Goal: Navigation & Orientation: Find specific page/section

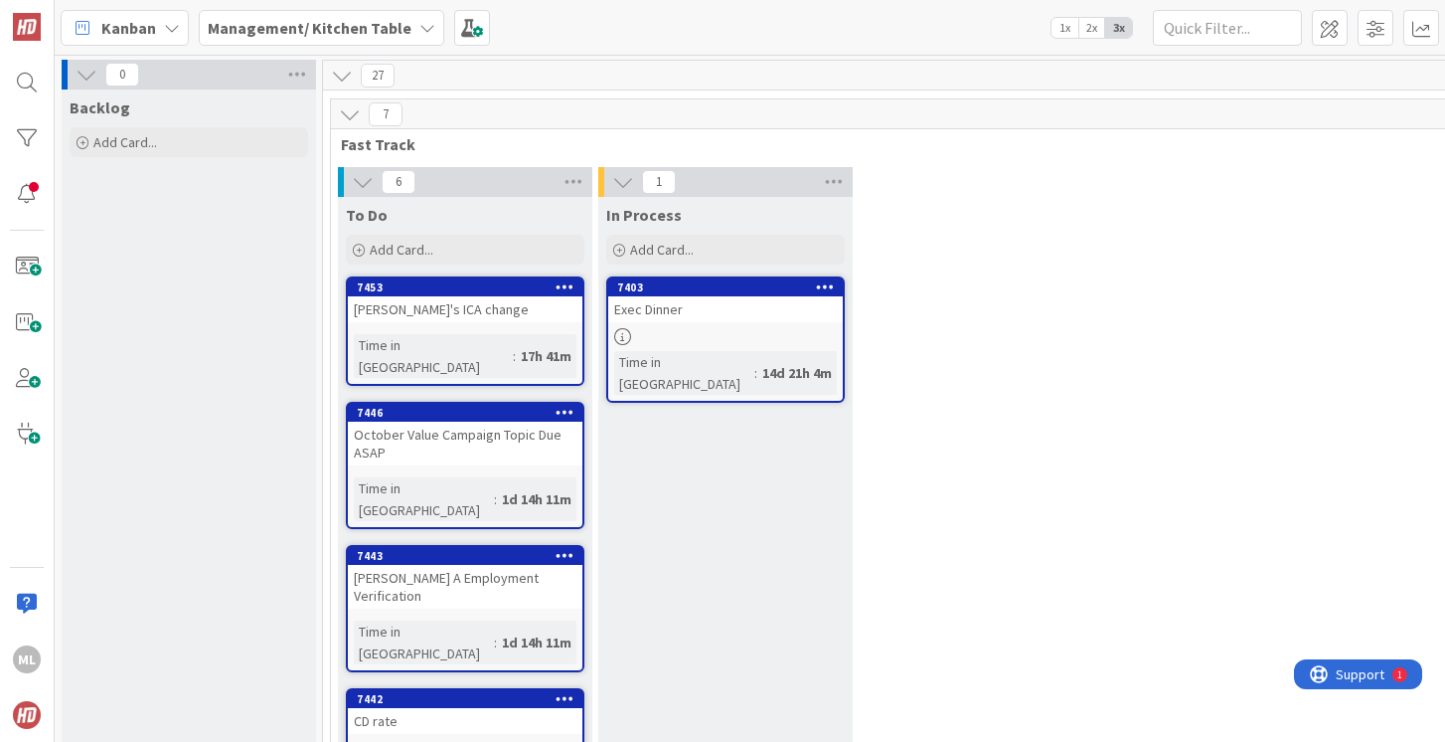
click at [288, 27] on b "Management/ Kitchen Table" at bounding box center [310, 28] width 204 height 20
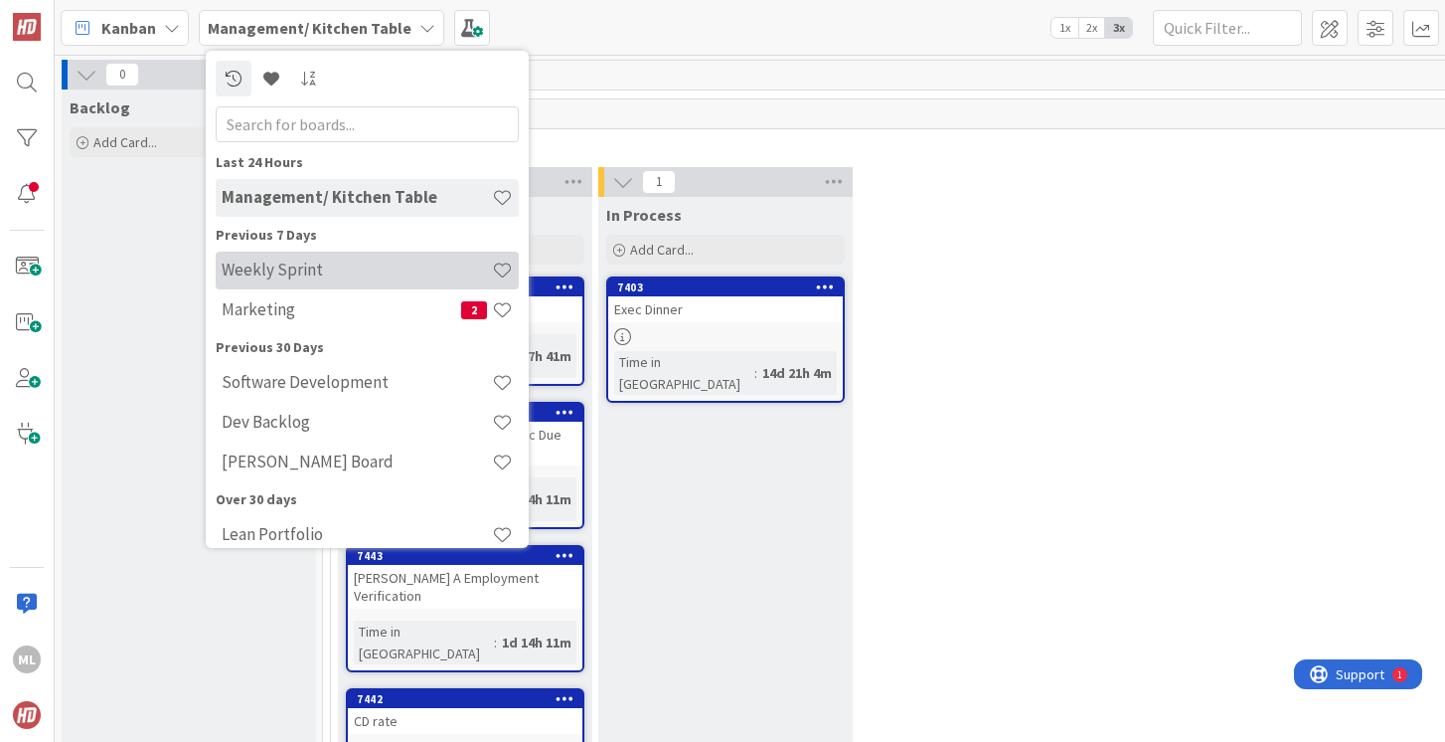
click at [260, 274] on h4 "Weekly Sprint" at bounding box center [357, 269] width 270 height 20
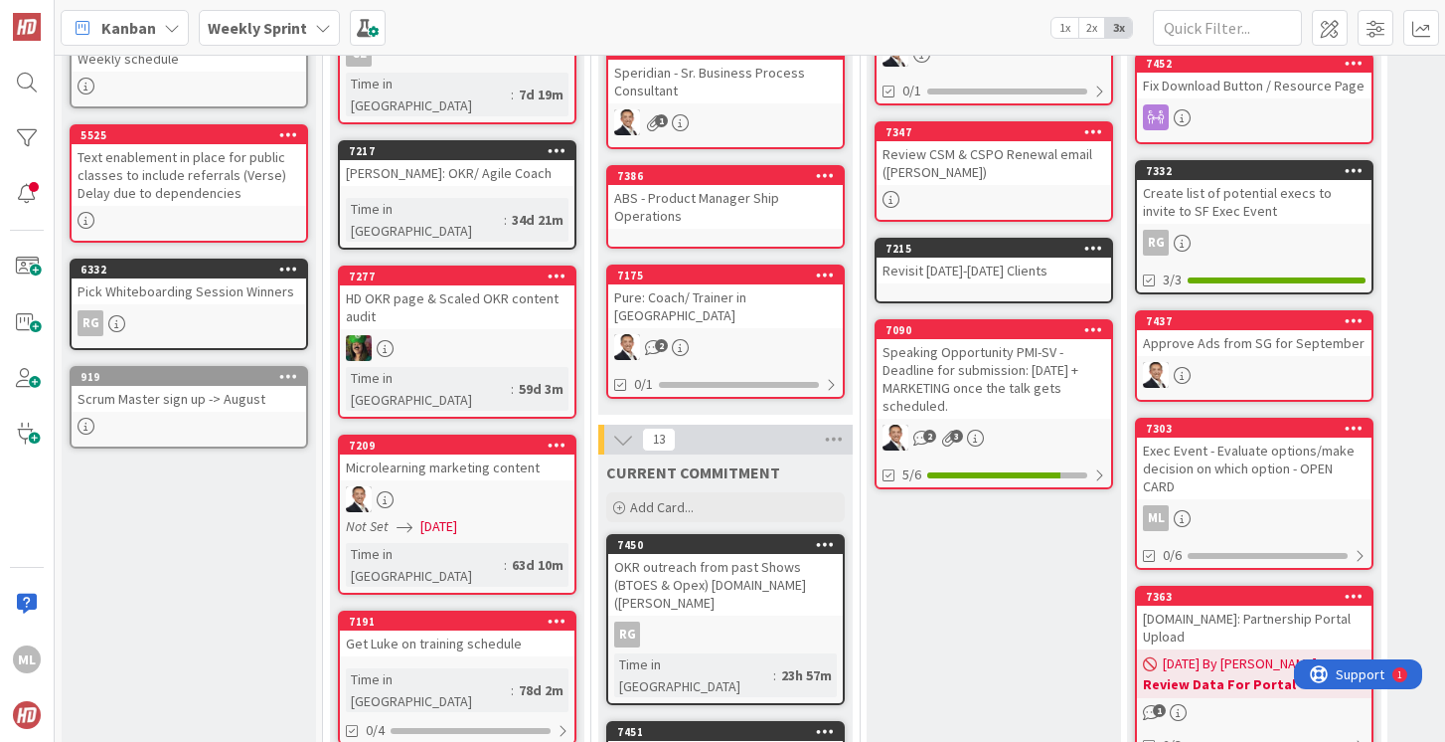
scroll to position [282, 0]
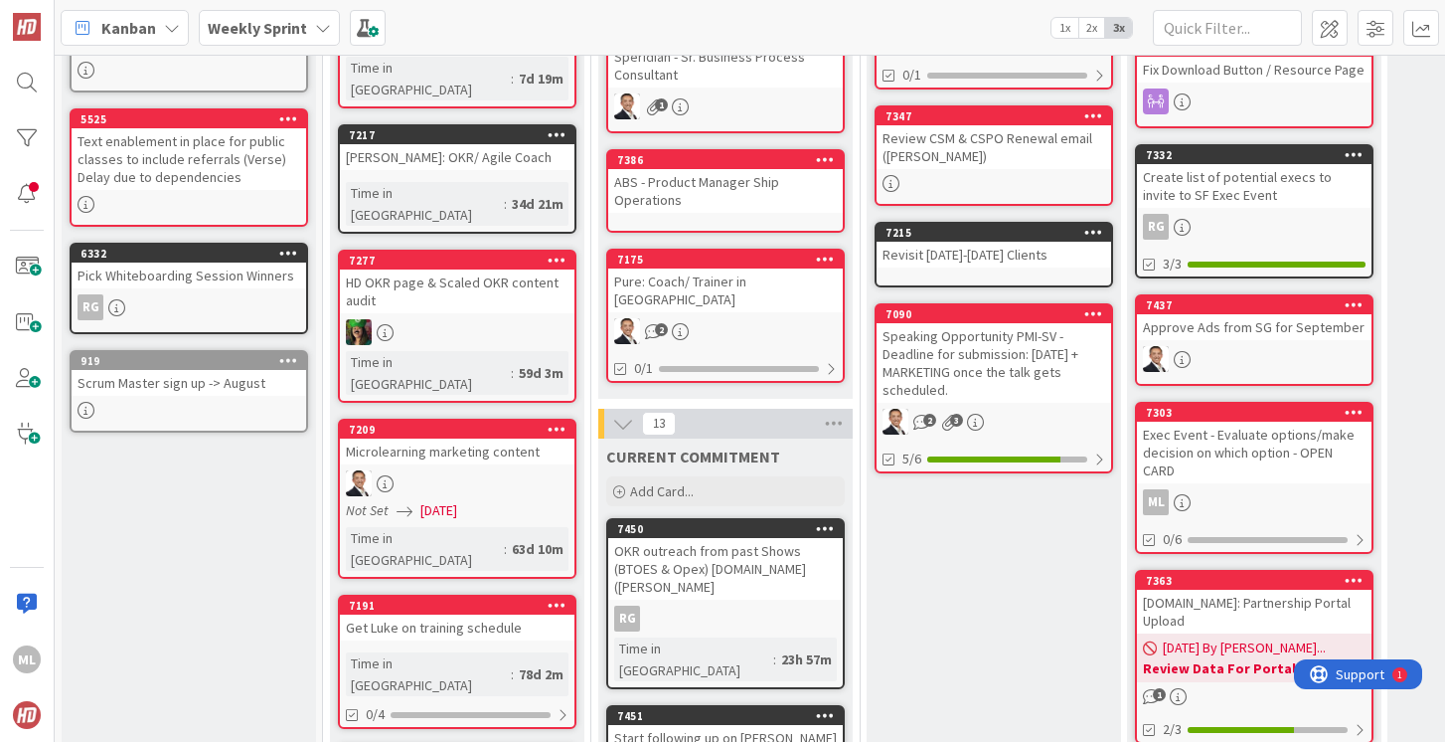
click at [662, 547] on div "OKR outreach from past Shows (BTOES & Opex) [DOMAIN_NAME] ([PERSON_NAME]" at bounding box center [725, 569] width 235 height 62
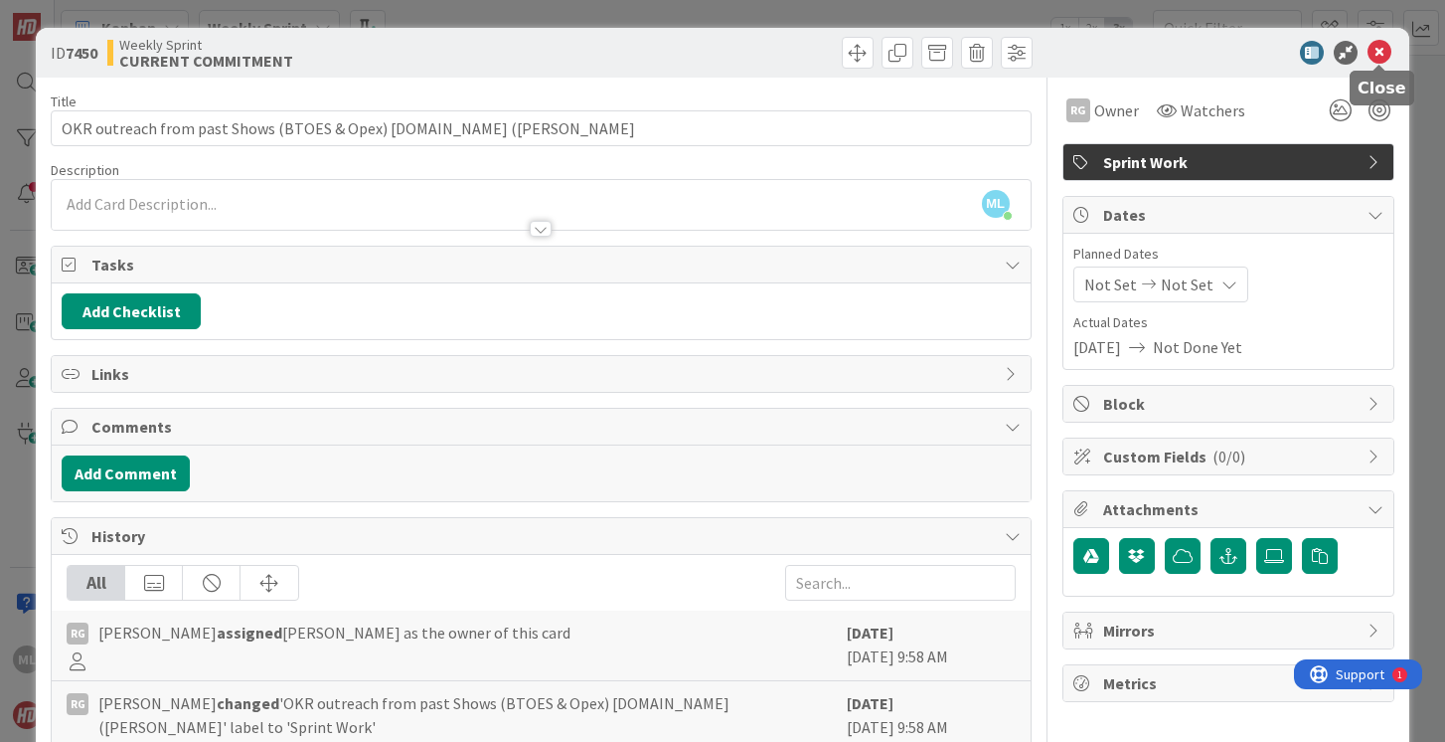
click at [1381, 49] on icon at bounding box center [1380, 53] width 24 height 24
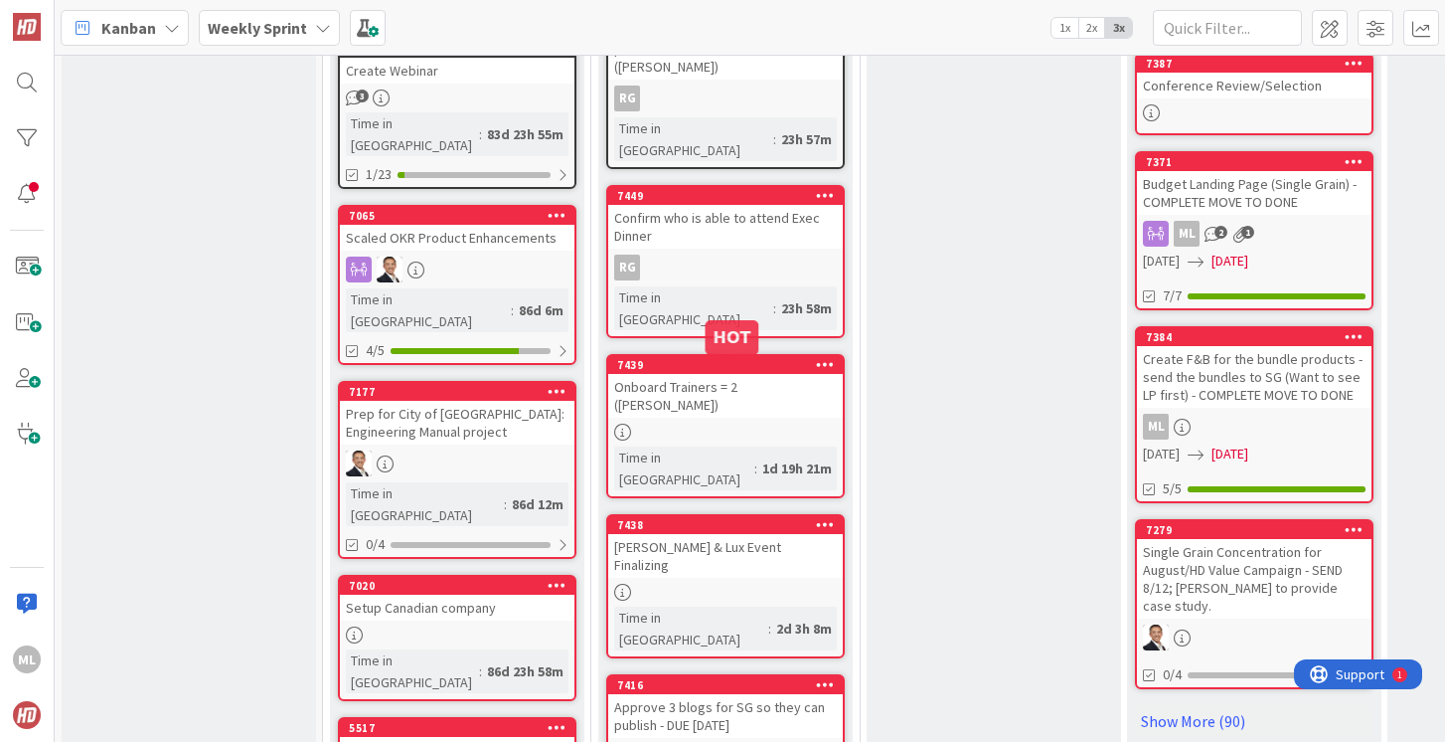
scroll to position [994, 0]
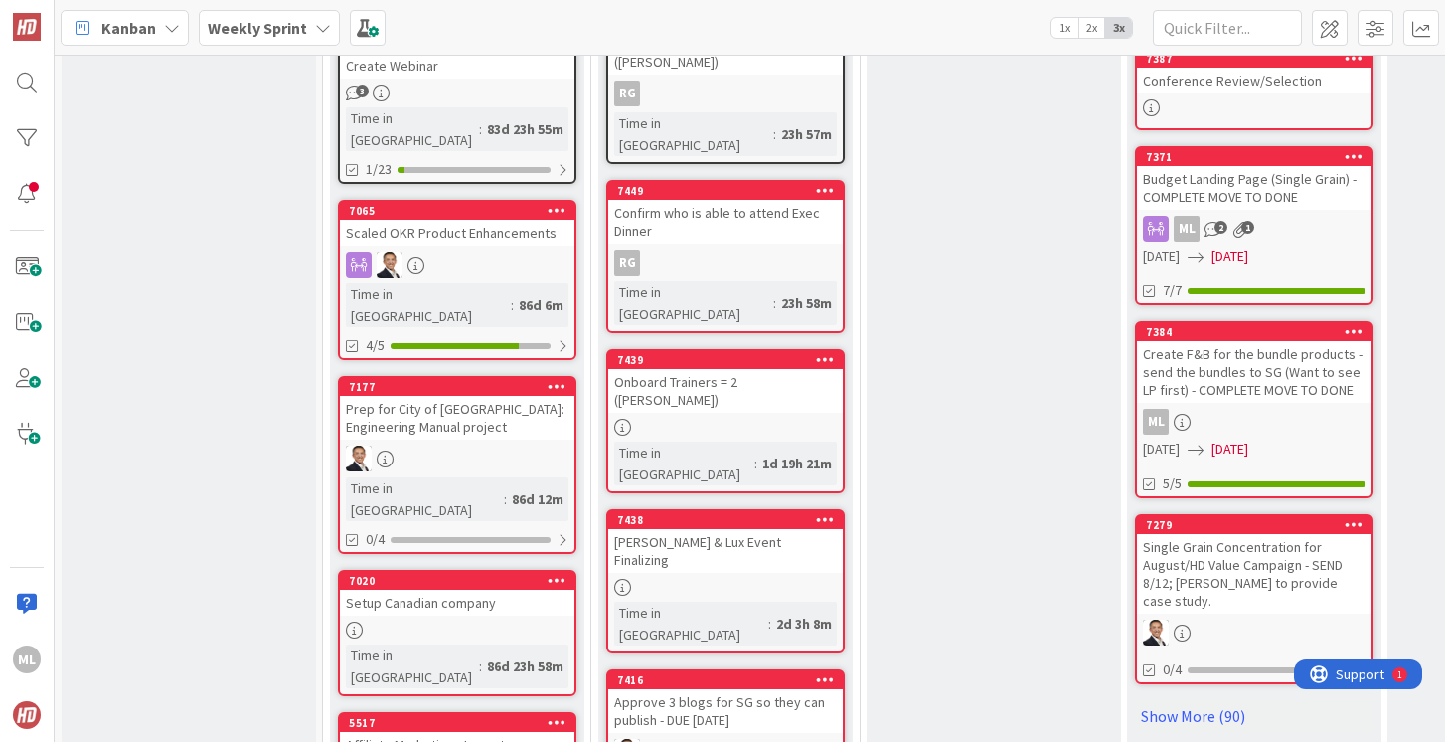
click at [716, 739] on div "2" at bounding box center [725, 752] width 235 height 26
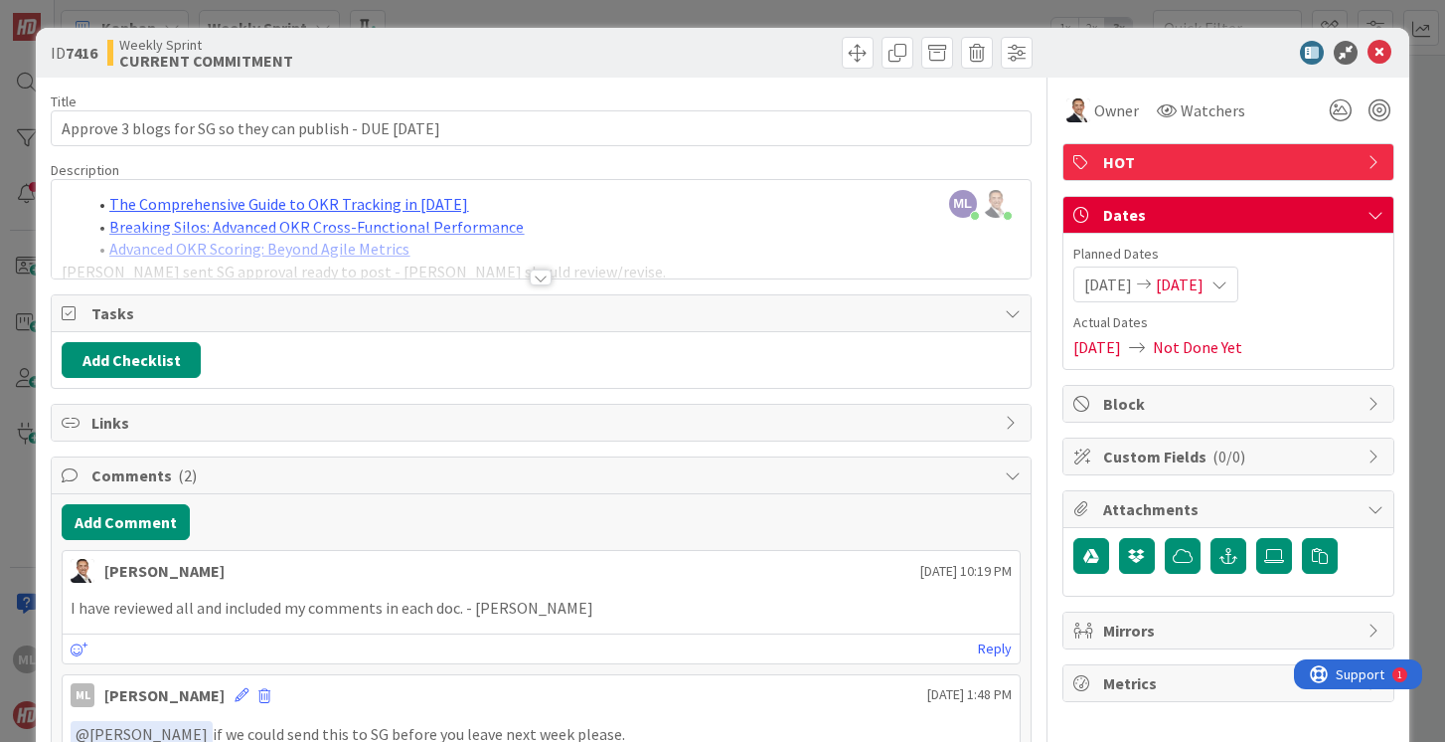
click at [547, 273] on div at bounding box center [541, 277] width 22 height 16
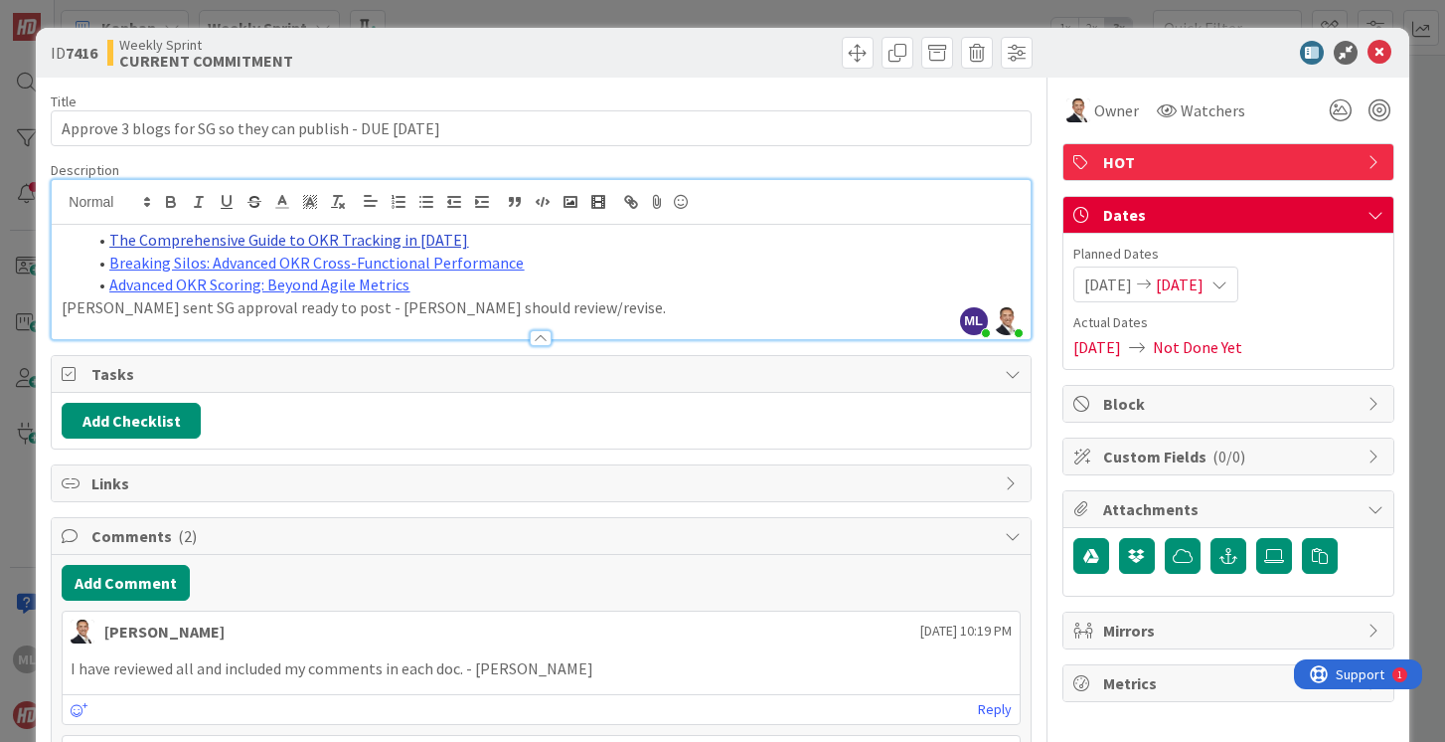
click at [270, 242] on link "The Comprehensive Guide to OKR Tracking in [DATE]" at bounding box center [288, 240] width 359 height 20
click at [231, 276] on link "[URL][DOMAIN_NAME]" at bounding box center [226, 278] width 136 height 26
click at [493, 262] on link "Breaking Silos: Advanced OKR Cross-Functional Performance" at bounding box center [316, 262] width 415 height 20
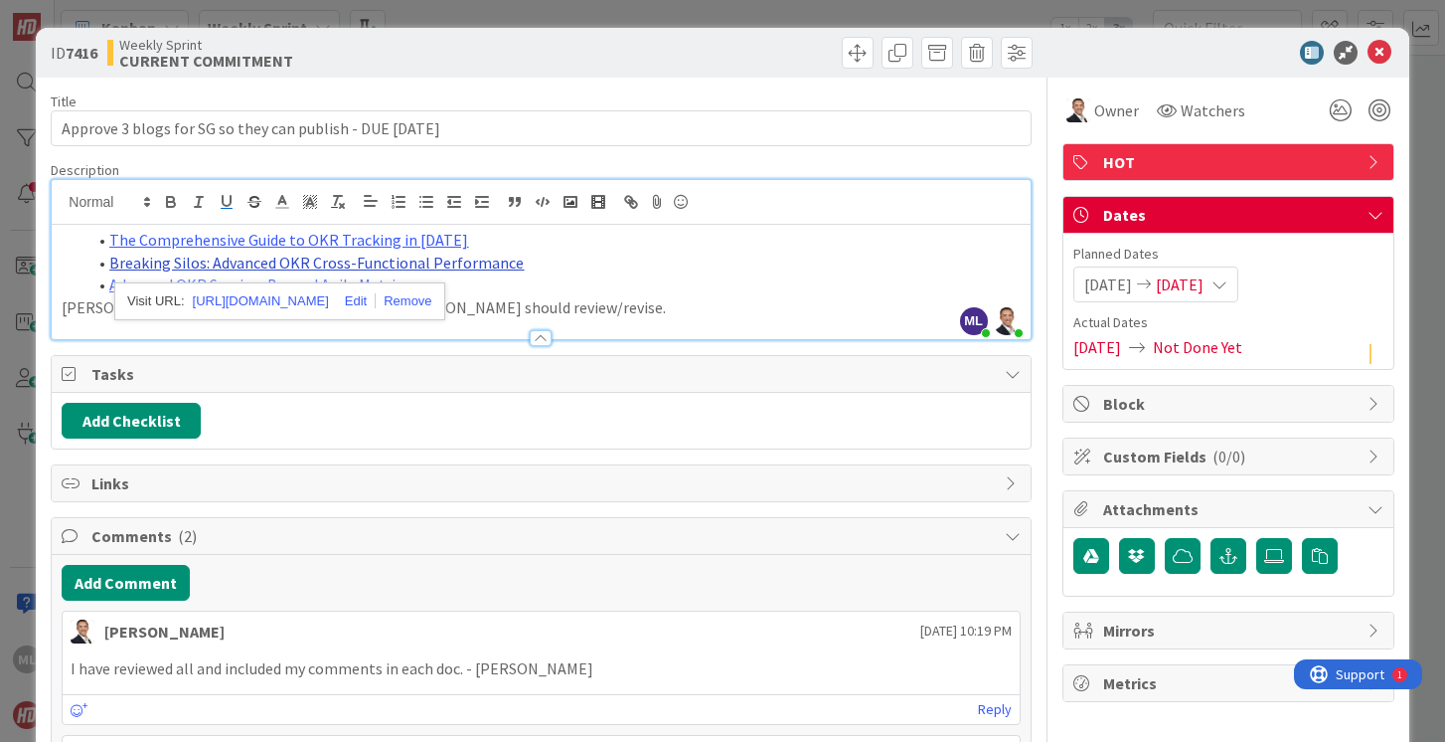
click at [427, 262] on link "Breaking Silos: Advanced OKR Cross-Functional Performance" at bounding box center [316, 262] width 415 height 20
click at [275, 296] on link "[URL][DOMAIN_NAME]" at bounding box center [261, 301] width 136 height 26
click at [553, 284] on li "Advanced OKR Scoring: Beyond Agile Metrics" at bounding box center [552, 284] width 934 height 23
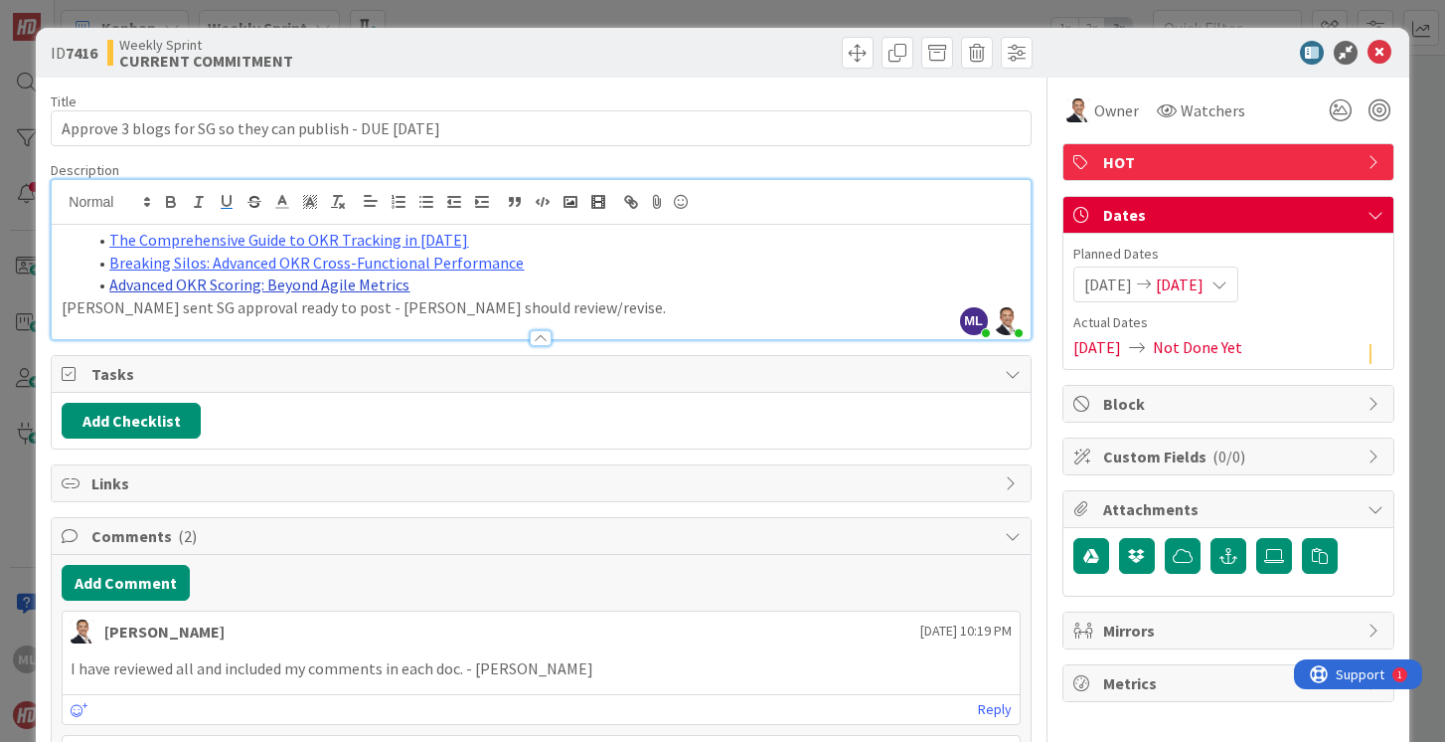
click at [347, 283] on link "Advanced OKR Scoring: Beyond Agile Metrics" at bounding box center [259, 284] width 300 height 20
click at [264, 322] on link "[URL][DOMAIN_NAME]" at bounding box center [207, 323] width 136 height 26
click at [1380, 50] on icon at bounding box center [1380, 53] width 24 height 24
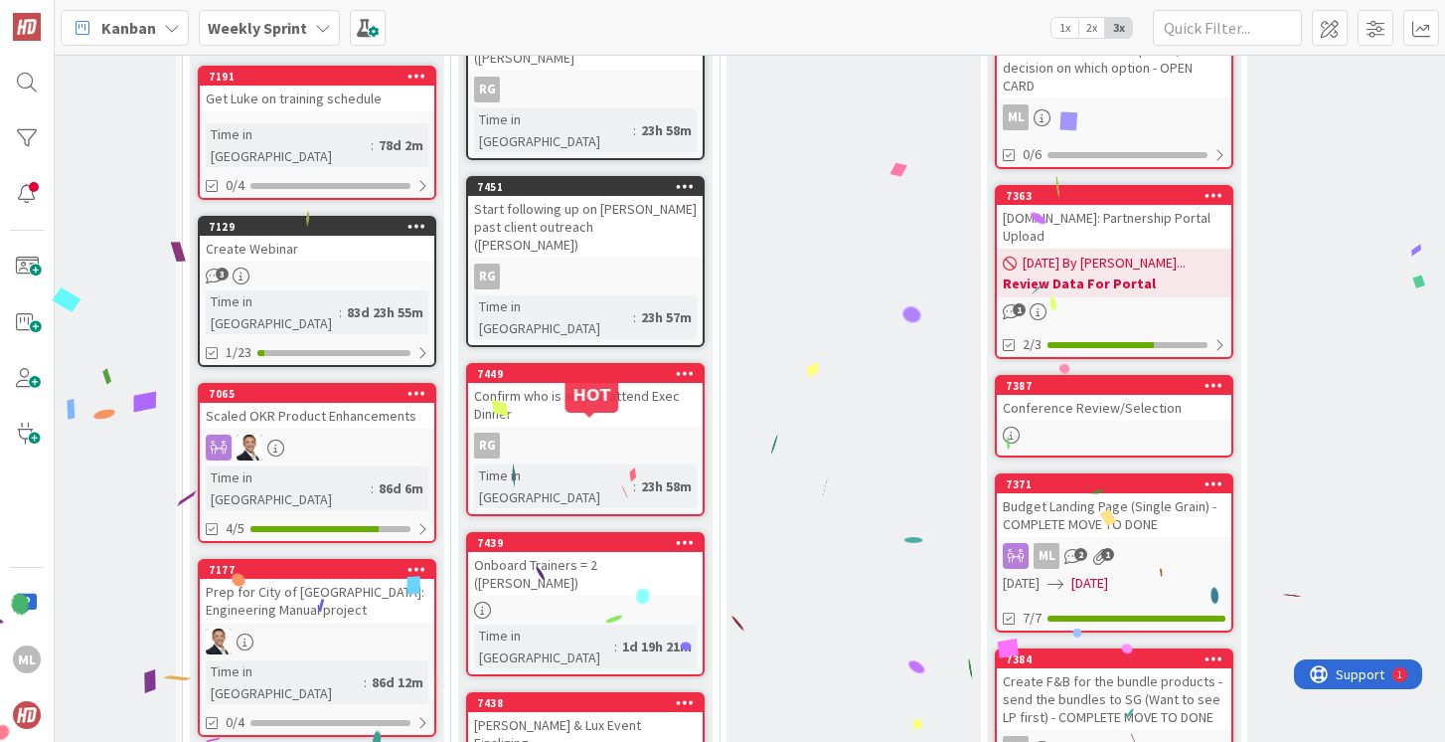
scroll to position [809, 140]
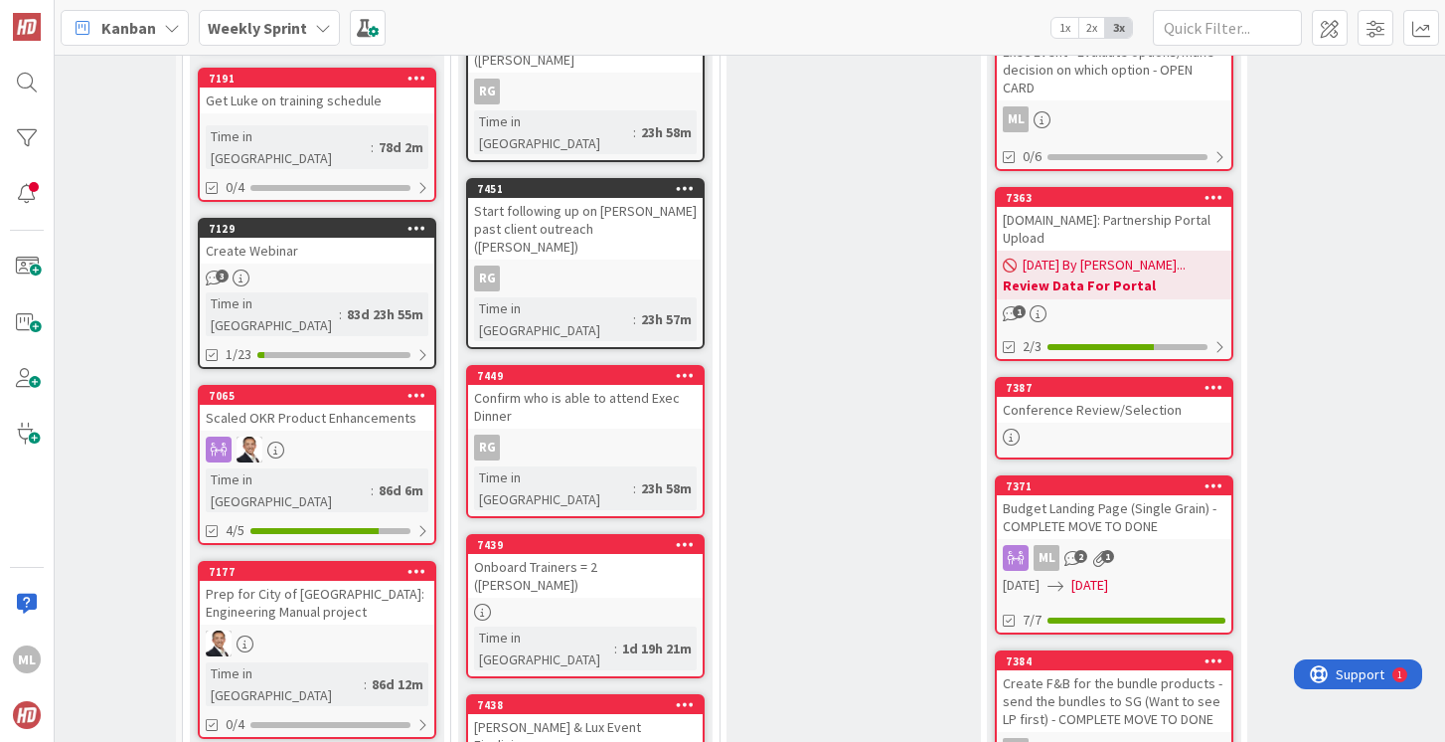
click at [578, 603] on div at bounding box center [585, 611] width 235 height 17
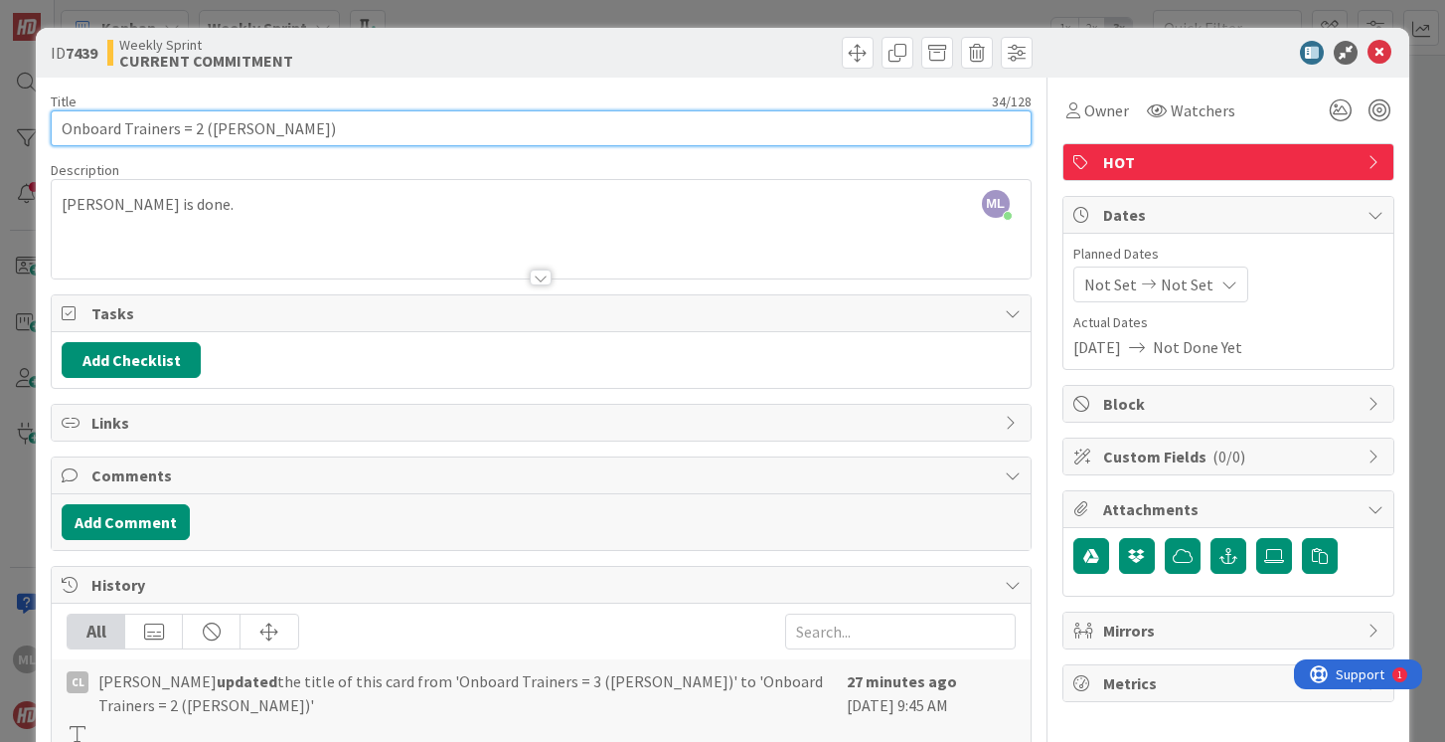
click at [196, 127] on input "Onboard Trainers = 2 ([PERSON_NAME])" at bounding box center [541, 128] width 980 height 36
click at [237, 125] on input "Onboard Trainers = 1 ([PERSON_NAME])" at bounding box center [541, 128] width 980 height 36
type input "Onboard Trainers = 1 ([PERSON_NAME])"
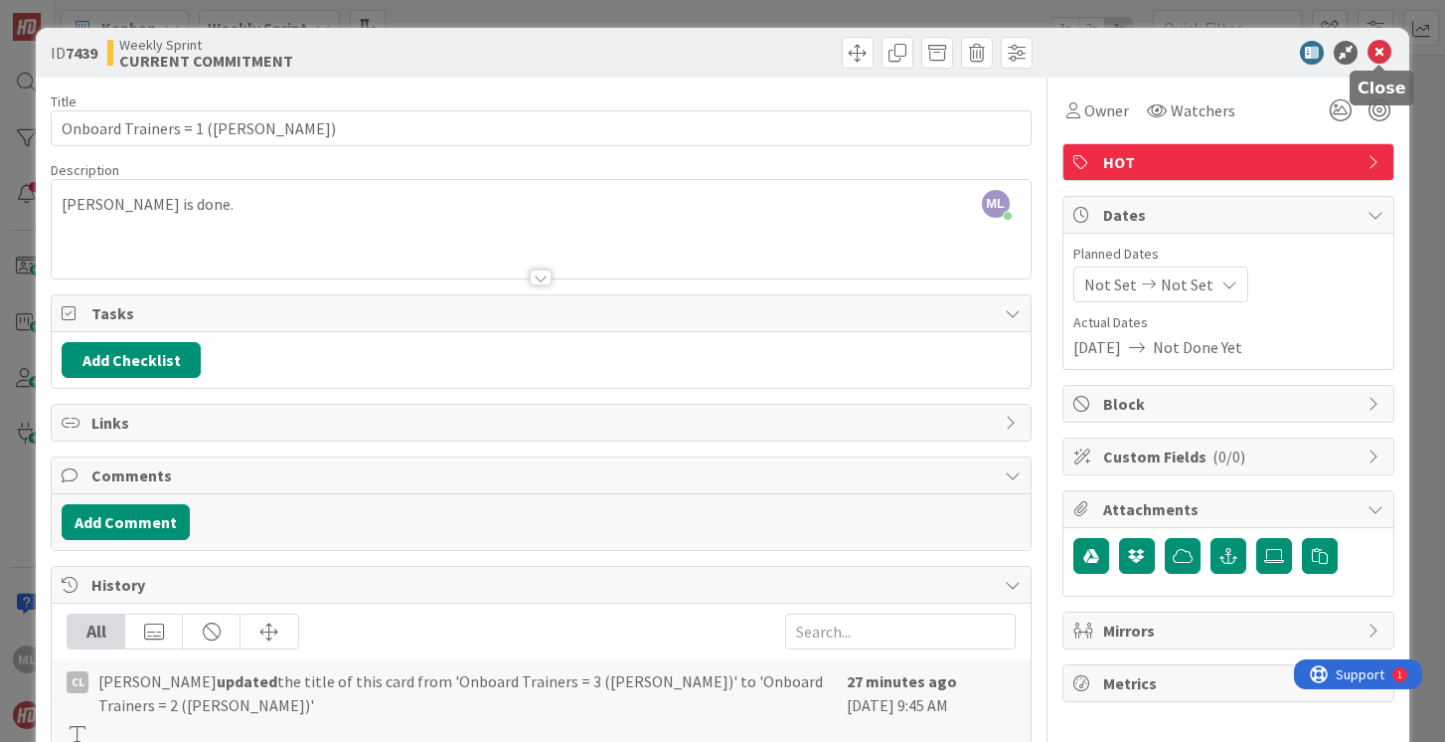
click at [1380, 47] on icon at bounding box center [1380, 53] width 24 height 24
